Goal: Task Accomplishment & Management: Manage account settings

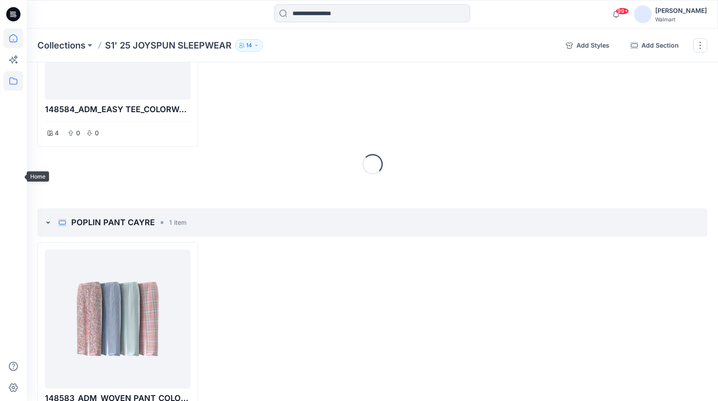
click at [19, 33] on icon at bounding box center [14, 39] width 20 height 20
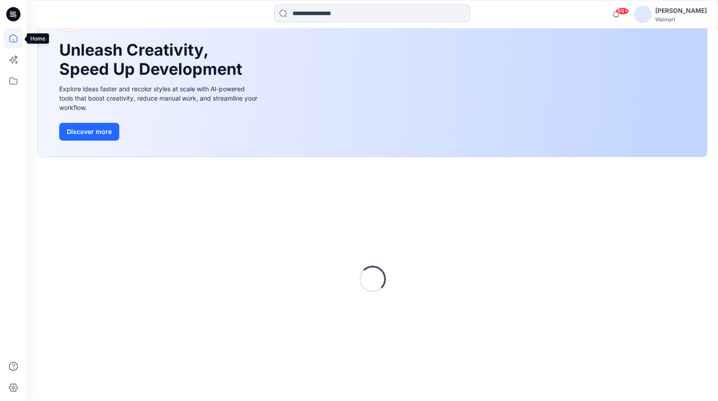
scroll to position [72, 0]
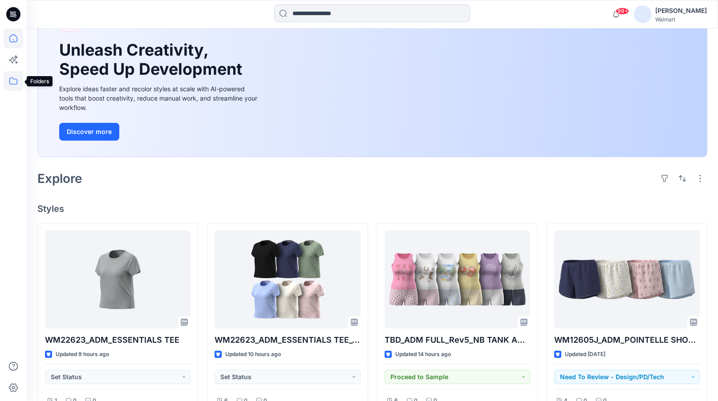
click at [18, 82] on icon at bounding box center [14, 81] width 20 height 20
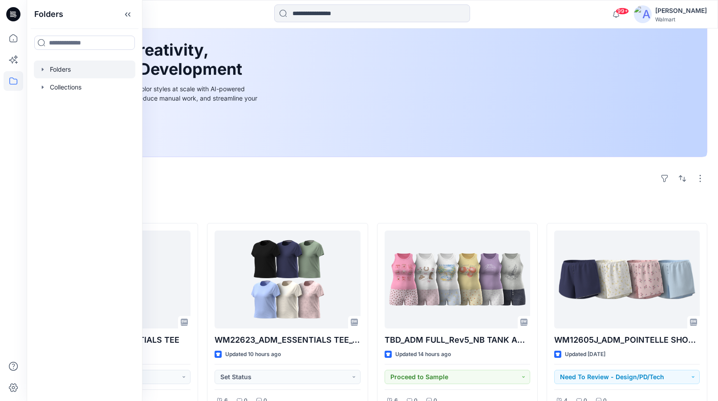
click at [43, 67] on icon "button" at bounding box center [42, 69] width 7 height 7
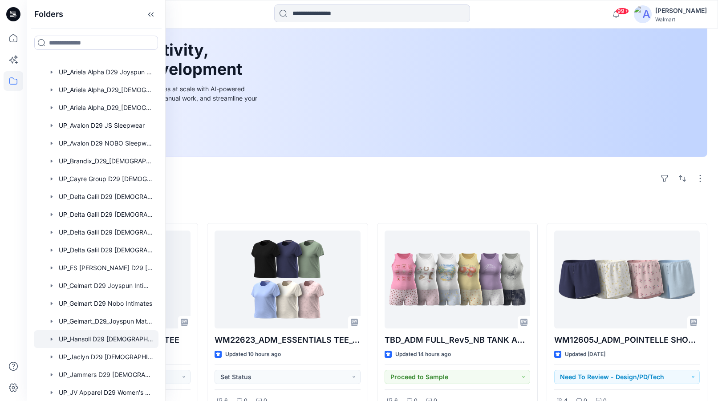
scroll to position [178, 0]
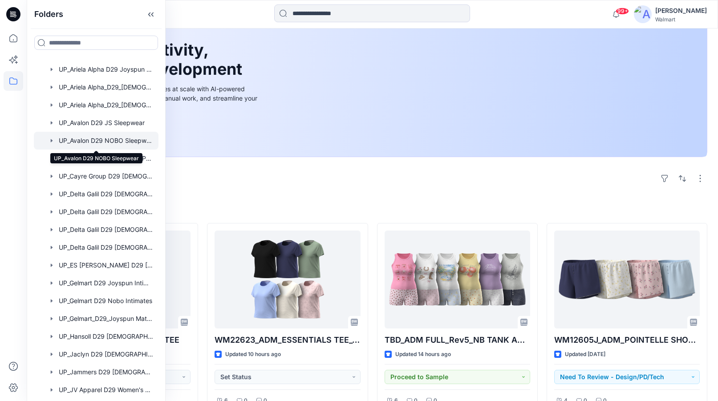
click at [120, 139] on div at bounding box center [96, 141] width 125 height 18
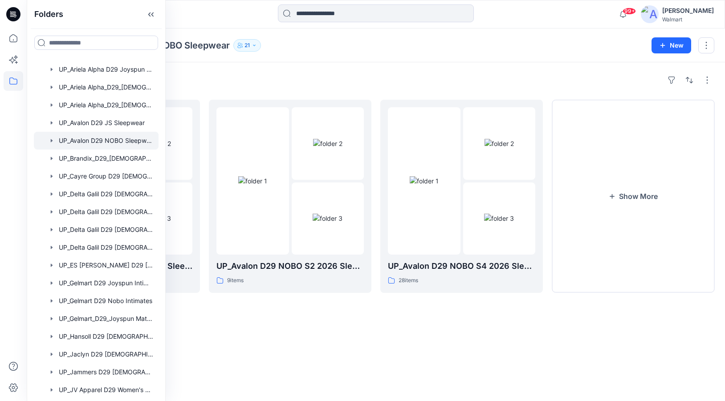
click at [488, 46] on div "Folders UP_Avalon D29 NOBO Sleepwear 21" at bounding box center [340, 45] width 607 height 12
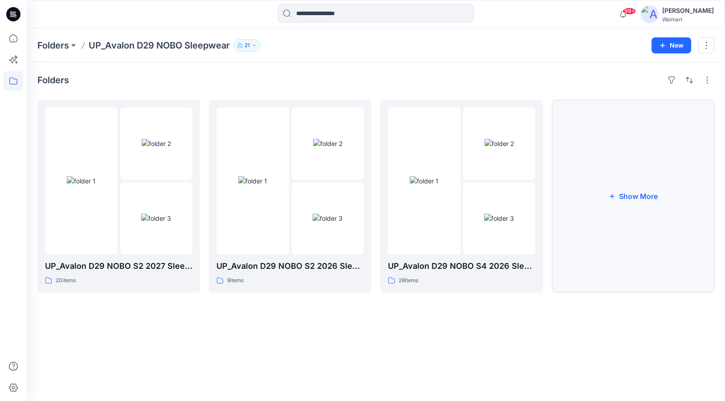
click at [626, 196] on button "Show More" at bounding box center [633, 196] width 163 height 193
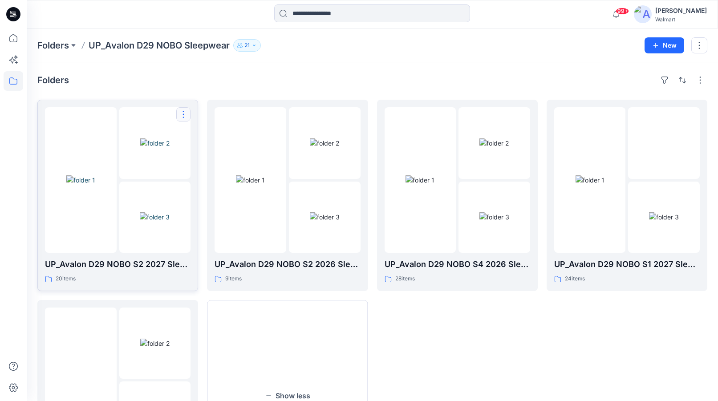
click at [181, 114] on button "button" at bounding box center [183, 114] width 14 height 14
click at [203, 136] on p "Edit" at bounding box center [199, 134] width 11 height 9
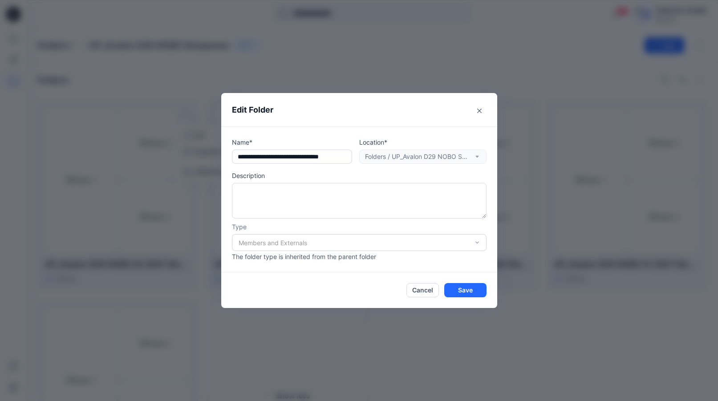
scroll to position [0, 15]
drag, startPoint x: 240, startPoint y: 157, endPoint x: 446, endPoint y: 159, distance: 205.8
click at [446, 159] on div "Name* Location* Folders / UP_Avalon D29 NOBO Sleepwear" at bounding box center [359, 151] width 255 height 26
type input "**********"
click at [424, 291] on button "Cancel" at bounding box center [423, 290] width 33 height 14
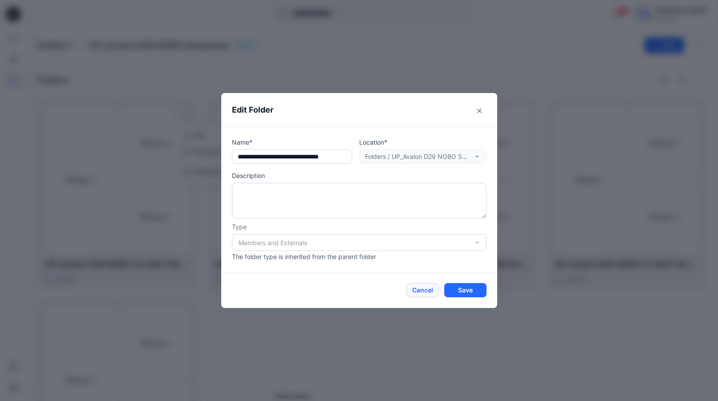
scroll to position [0, 0]
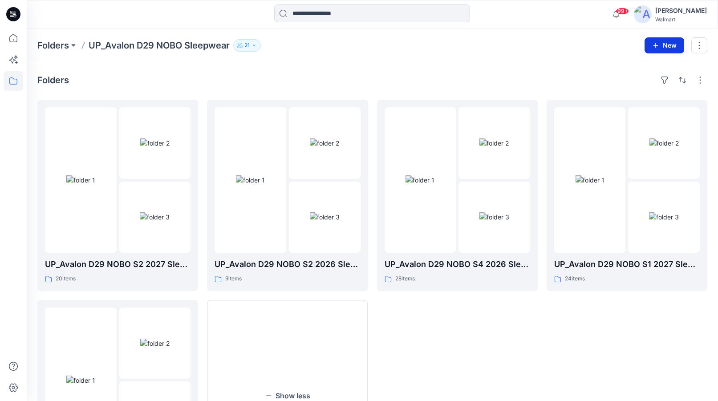
click at [676, 45] on button "New" at bounding box center [665, 45] width 40 height 16
click at [644, 83] on p "New Folder" at bounding box center [638, 84] width 33 height 9
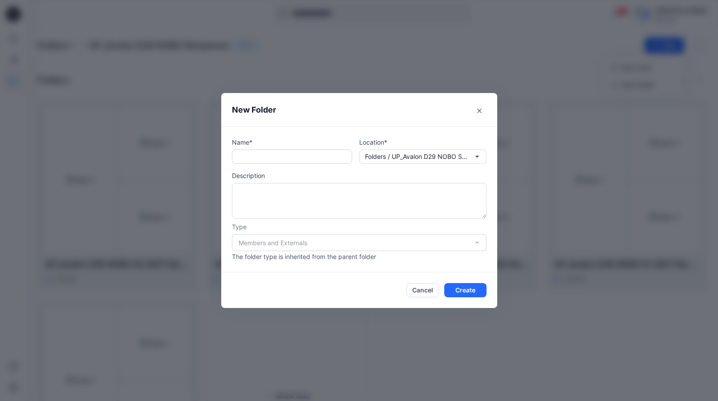
click at [281, 161] on input "text" at bounding box center [292, 157] width 120 height 14
paste input "**********"
click at [299, 156] on input "**********" at bounding box center [292, 157] width 120 height 14
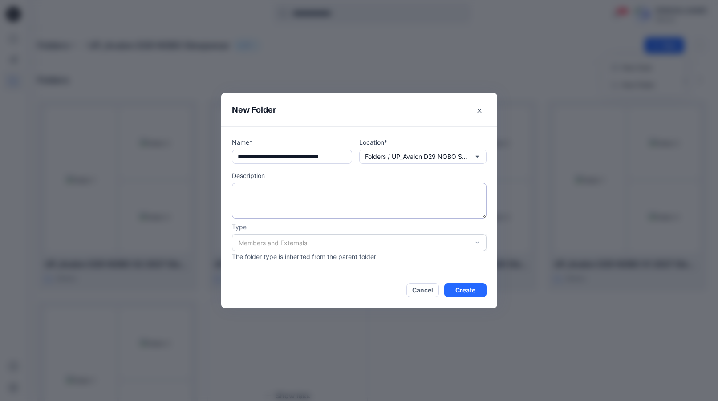
type input "**********"
click at [323, 210] on textarea at bounding box center [359, 201] width 255 height 36
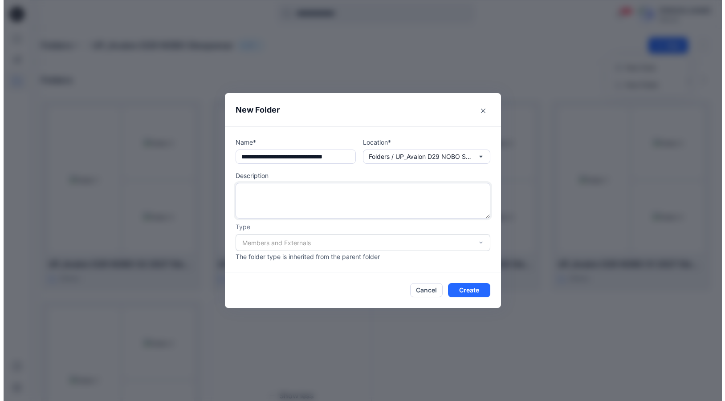
scroll to position [0, 0]
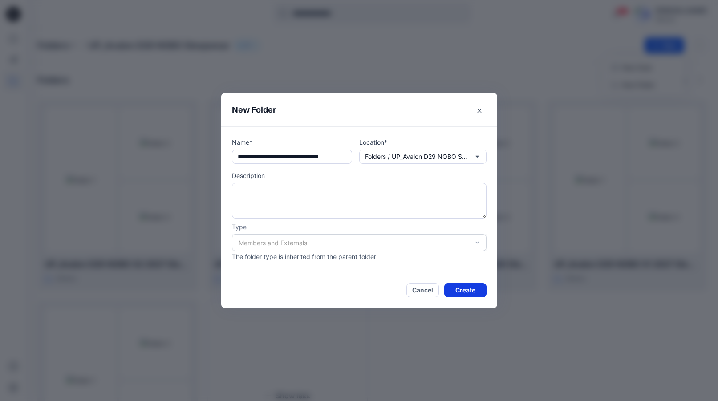
click at [465, 289] on button "Create" at bounding box center [465, 290] width 42 height 14
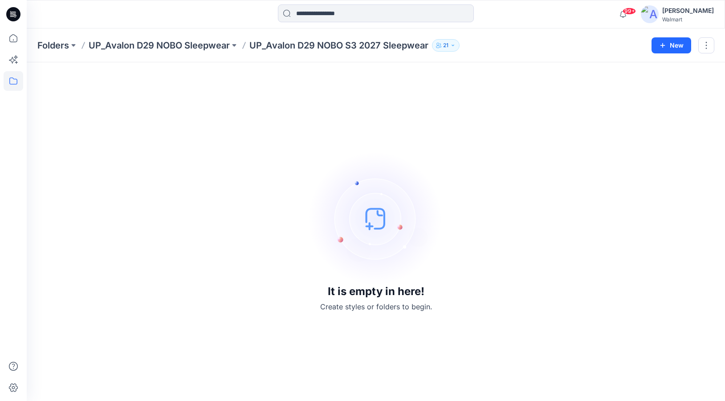
click at [532, 24] on div "99+ Notifications Yakjin -3d-Walmart shared TBD_ADM SC_NB SLEEPWEAR SKORT in UP…" at bounding box center [376, 14] width 698 height 29
click at [559, 27] on div "99+ Notifications Yakjin -3d-Walmart shared TBD_ADM SC_NB SLEEPWEAR SKORT in UP…" at bounding box center [376, 14] width 698 height 29
